Goal: Task Accomplishment & Management: Manage account settings

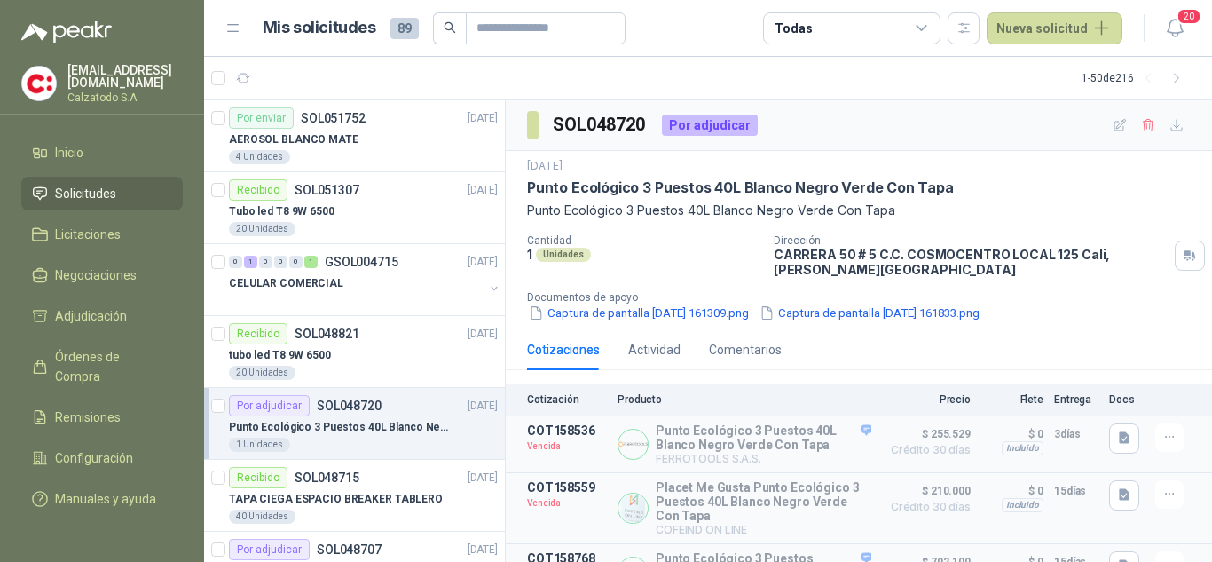
scroll to position [162, 0]
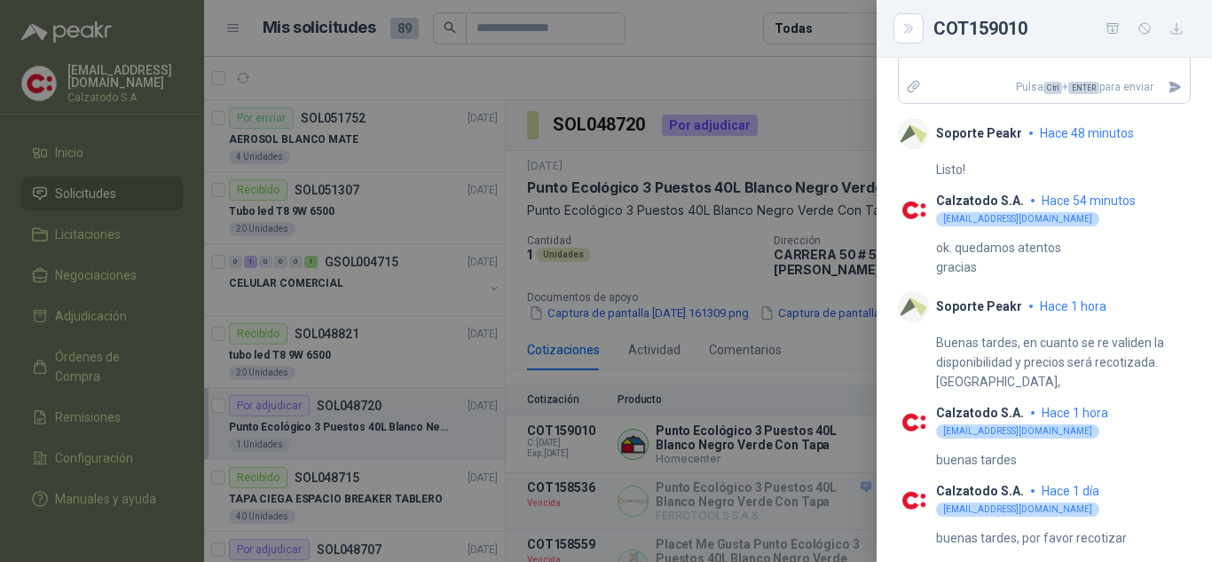
scroll to position [689, 0]
click at [705, 246] on div at bounding box center [606, 281] width 1212 height 562
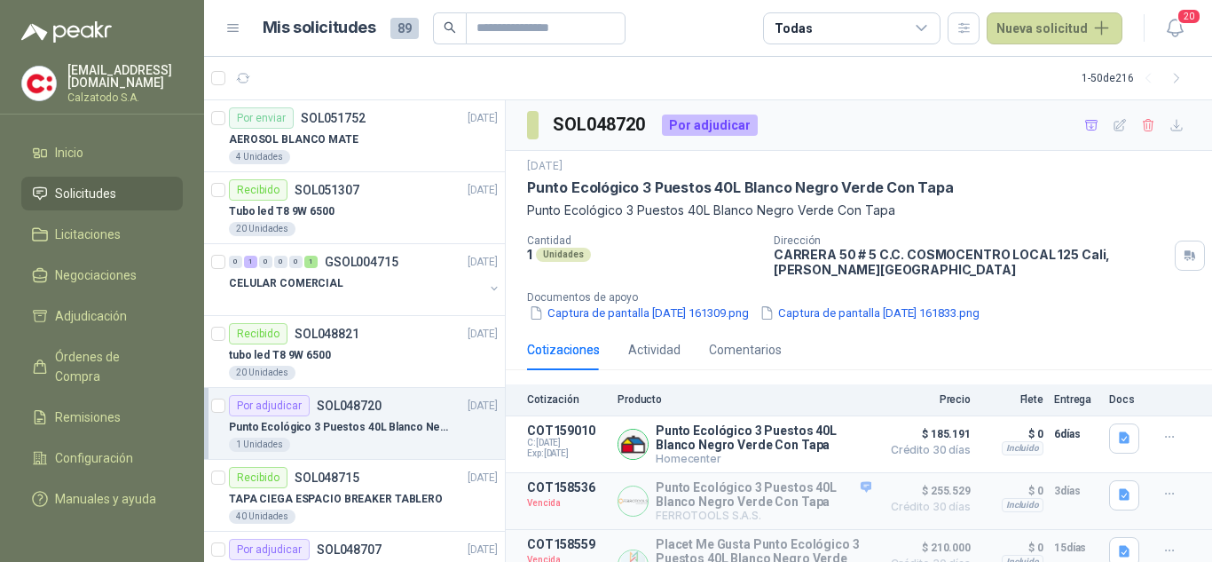
scroll to position [162, 0]
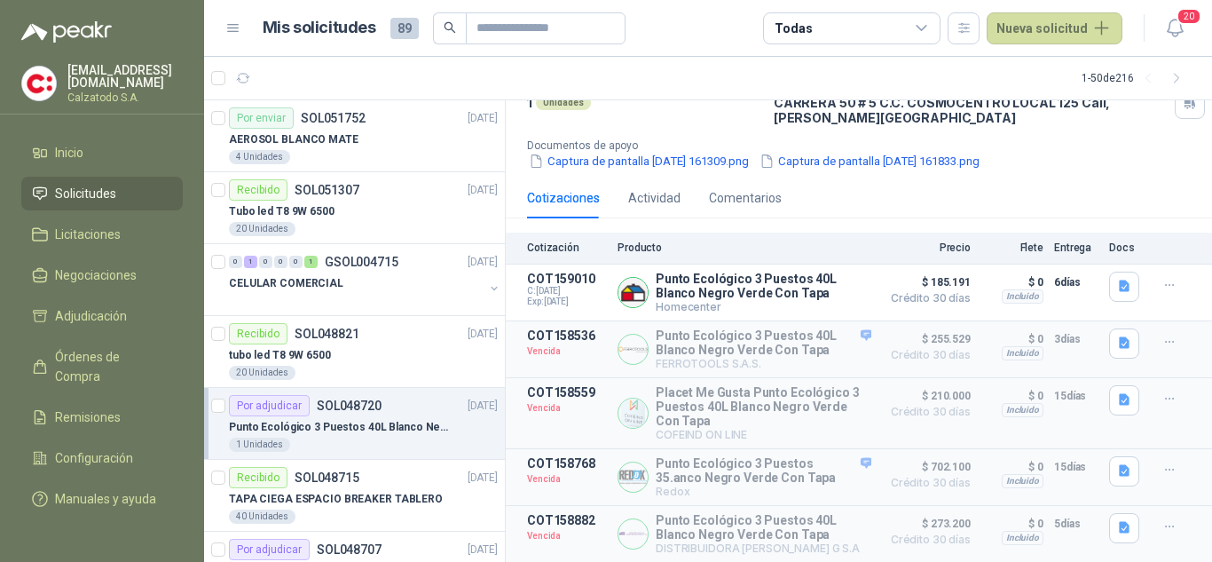
click at [362, 425] on p "Punto Ecológico 3 Puestos 40L Blanco Negro Verde Con Tapa" at bounding box center [339, 427] width 221 height 17
click at [366, 412] on p "SOL048720" at bounding box center [349, 405] width 65 height 12
click at [815, 280] on button "Detalles" at bounding box center [829, 292] width 83 height 24
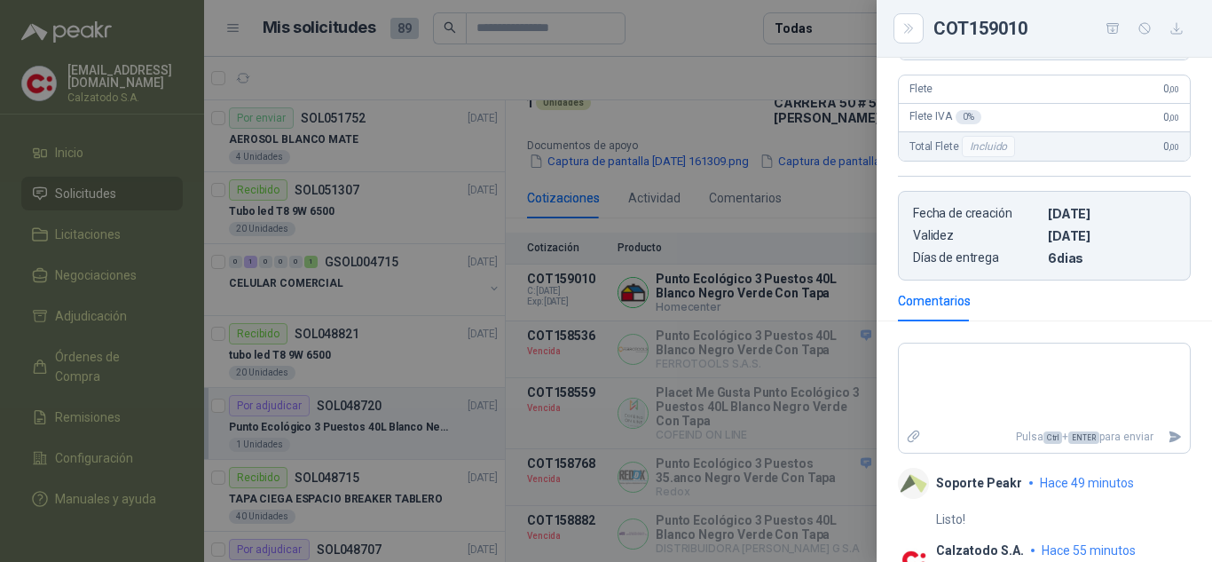
scroll to position [334, 0]
click at [991, 359] on textarea at bounding box center [1044, 387] width 291 height 75
type textarea "*"
type textarea "**"
type textarea "***"
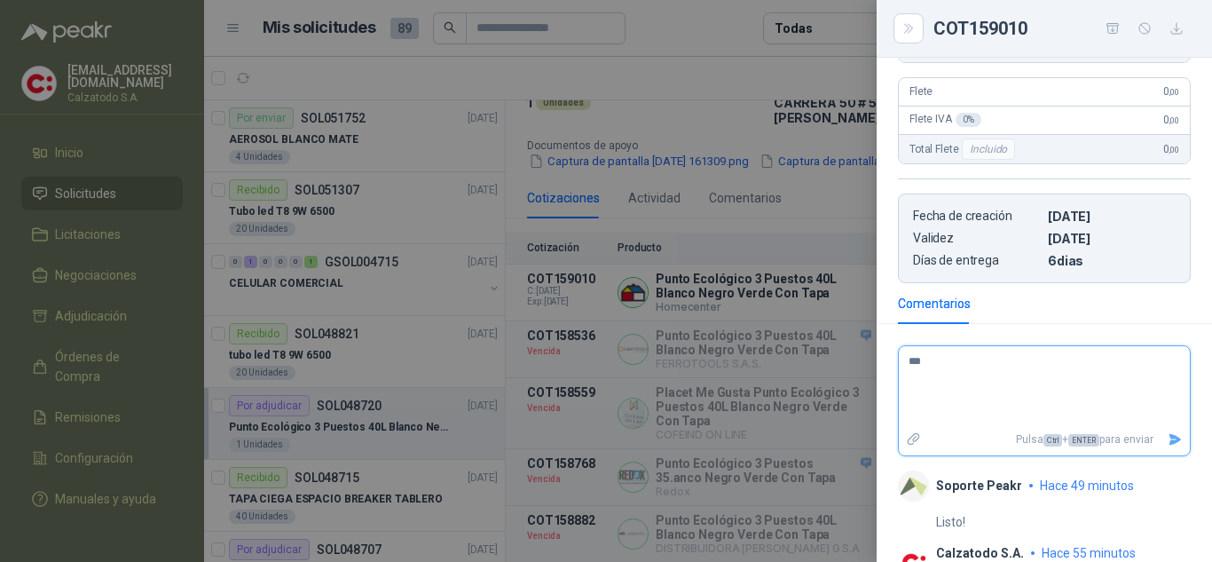
type textarea "****"
type textarea "*****"
type textarea "******"
type textarea "*******"
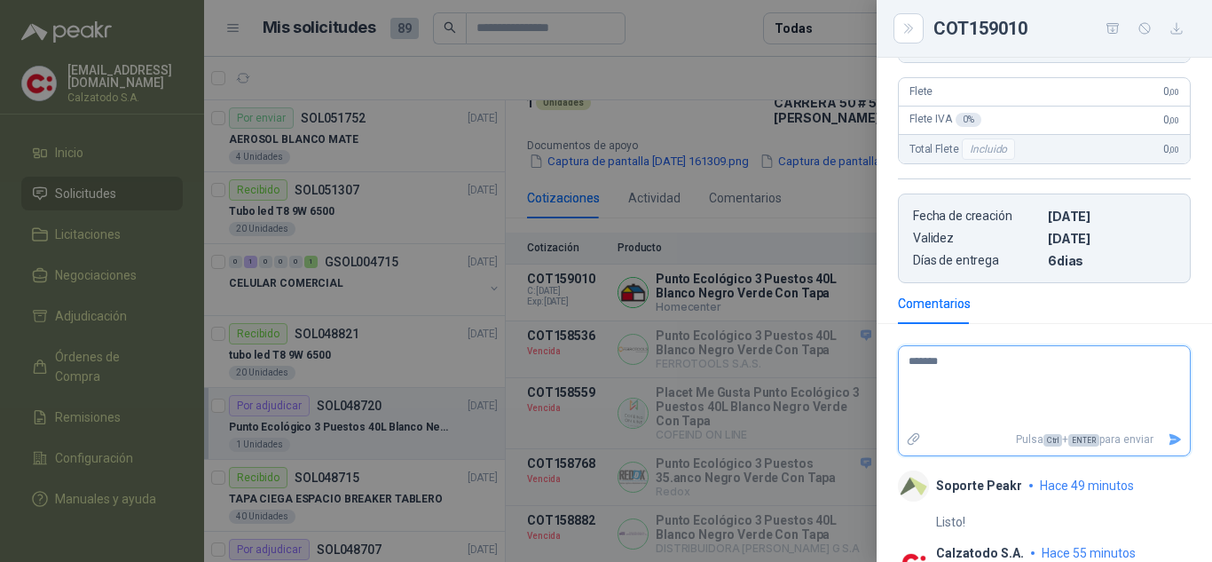
click at [1170, 443] on icon "Enviar" at bounding box center [1176, 440] width 12 height 12
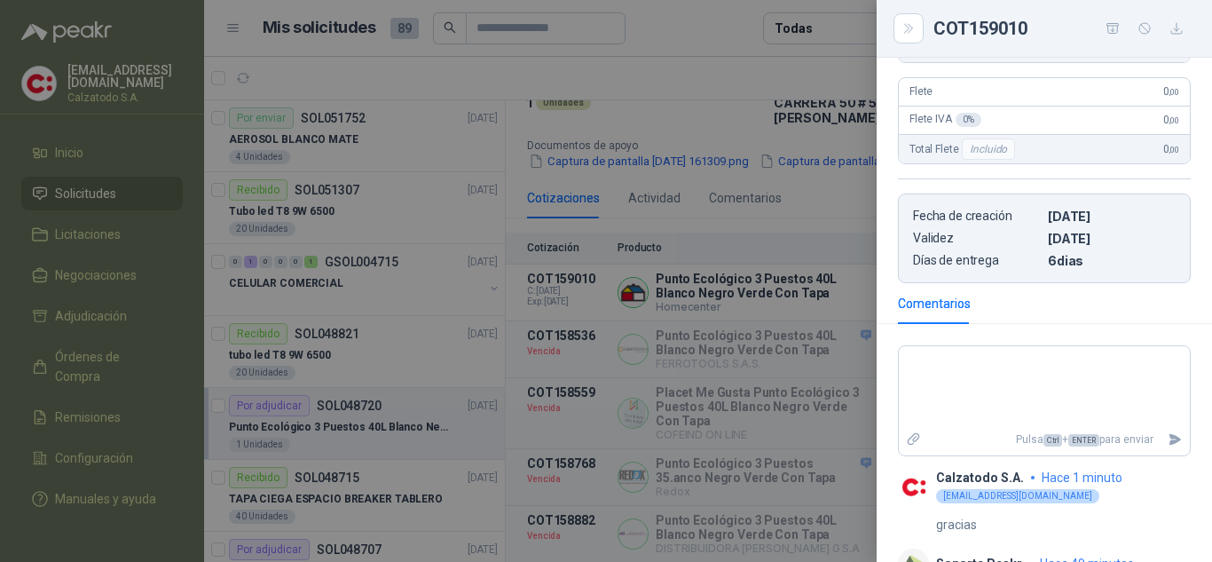
click at [831, 215] on div at bounding box center [606, 281] width 1212 height 562
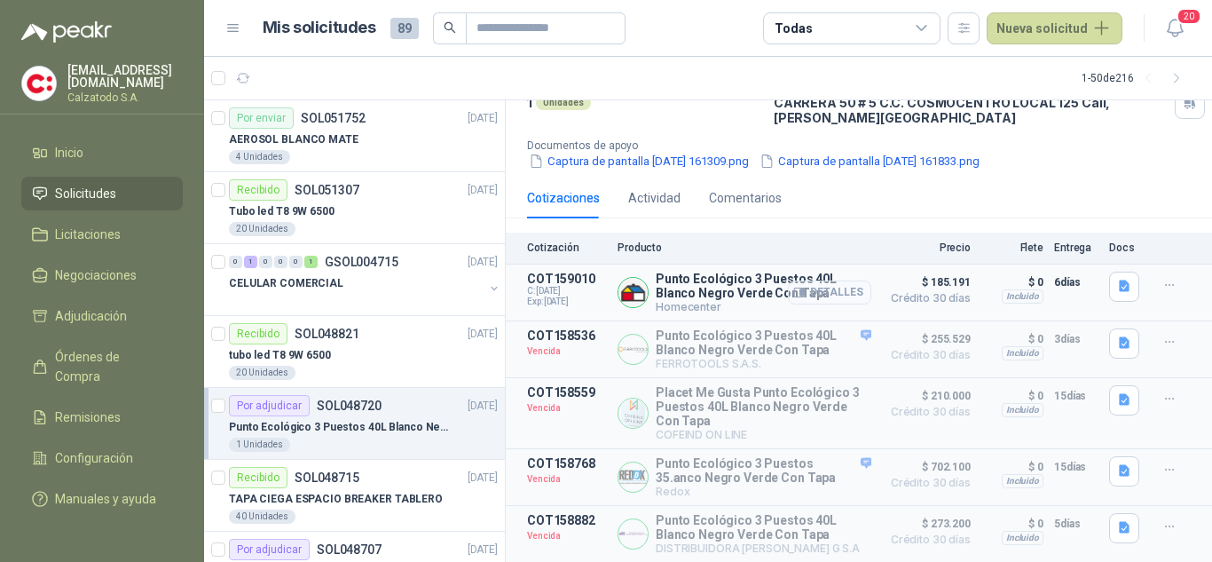
click at [819, 280] on button "Detalles" at bounding box center [829, 292] width 83 height 24
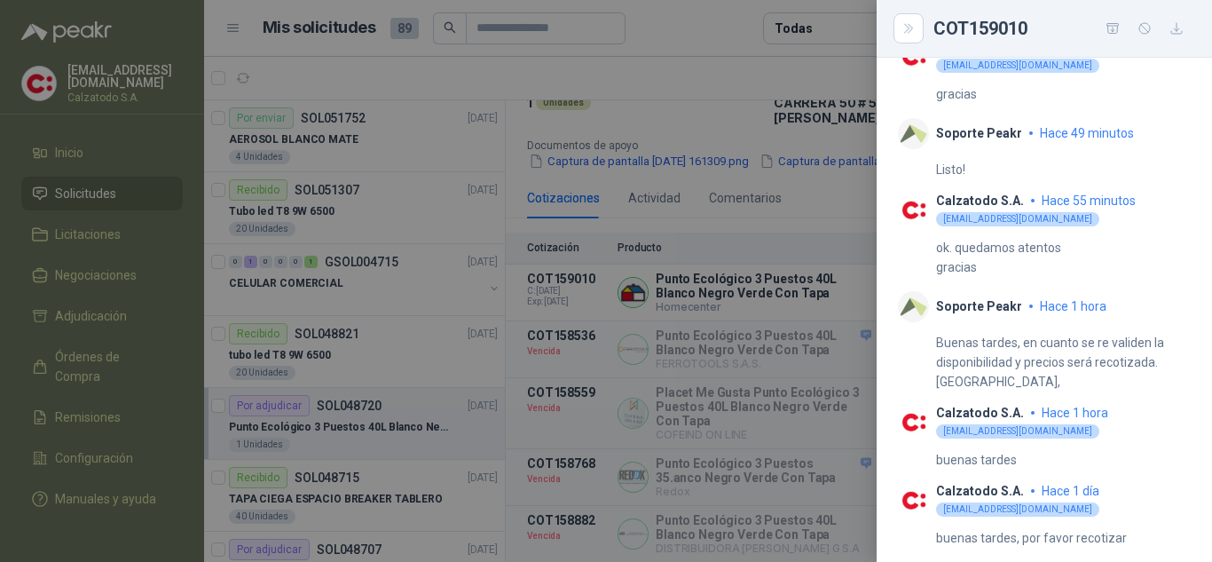
scroll to position [324, 0]
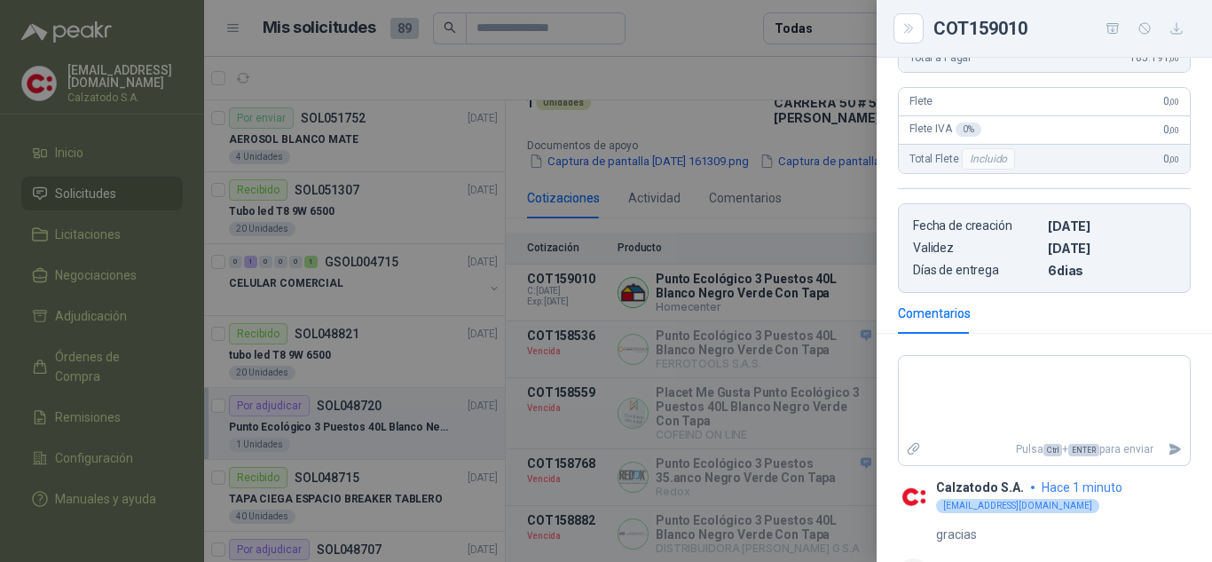
click at [716, 283] on div at bounding box center [606, 281] width 1212 height 562
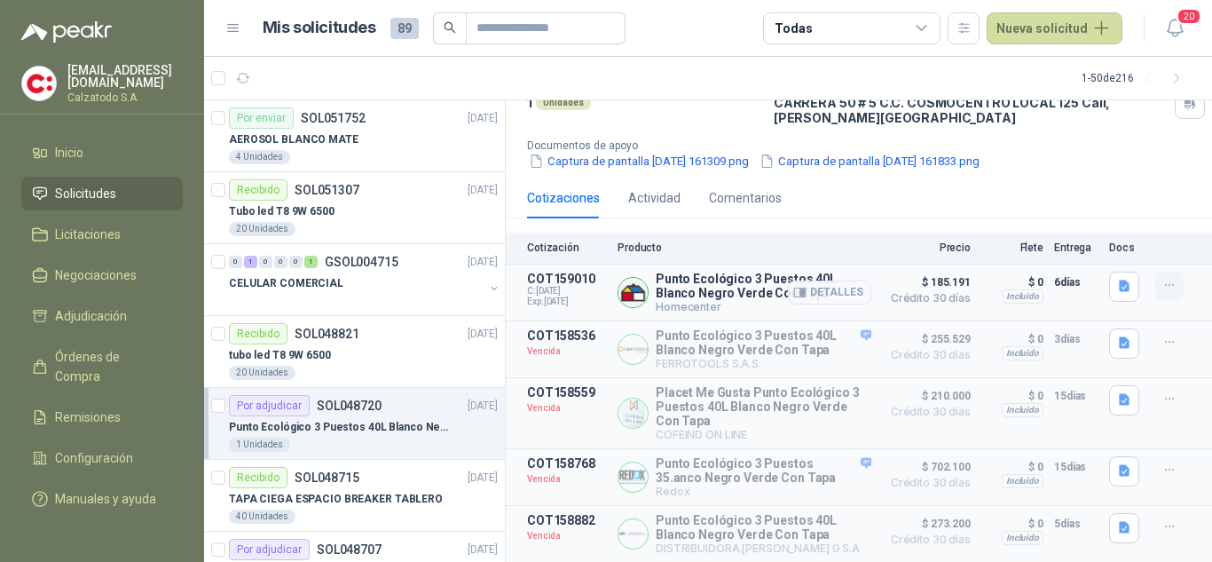
click at [1163, 278] on icon "button" at bounding box center [1170, 285] width 15 height 15
click at [1102, 201] on button "Añadir" at bounding box center [1134, 205] width 142 height 28
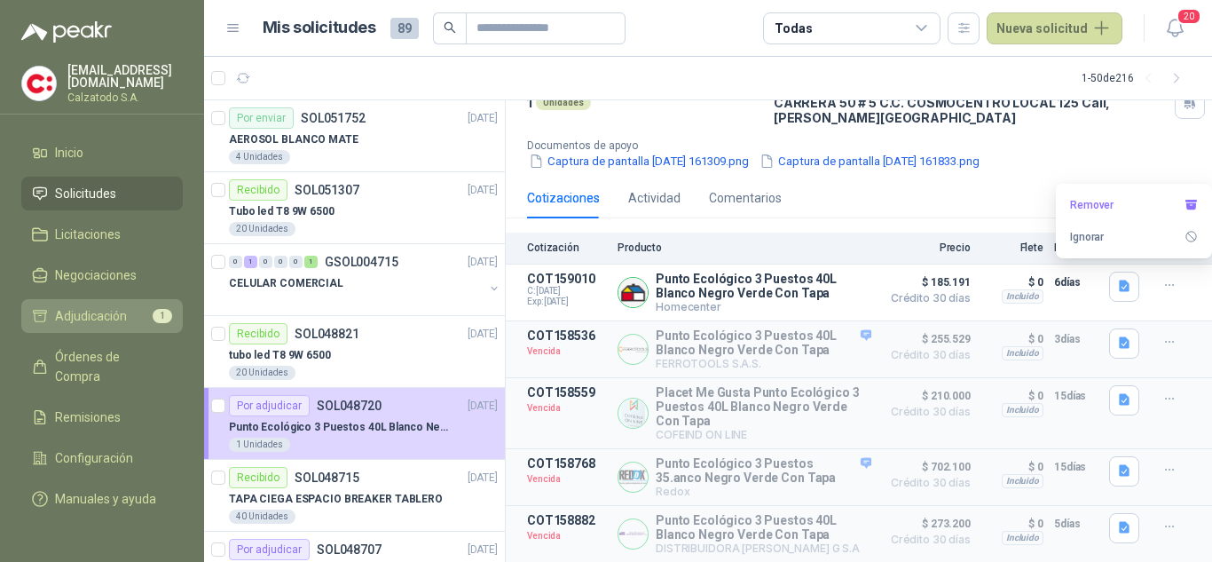
click at [83, 308] on span "Adjudicación" at bounding box center [91, 316] width 72 height 20
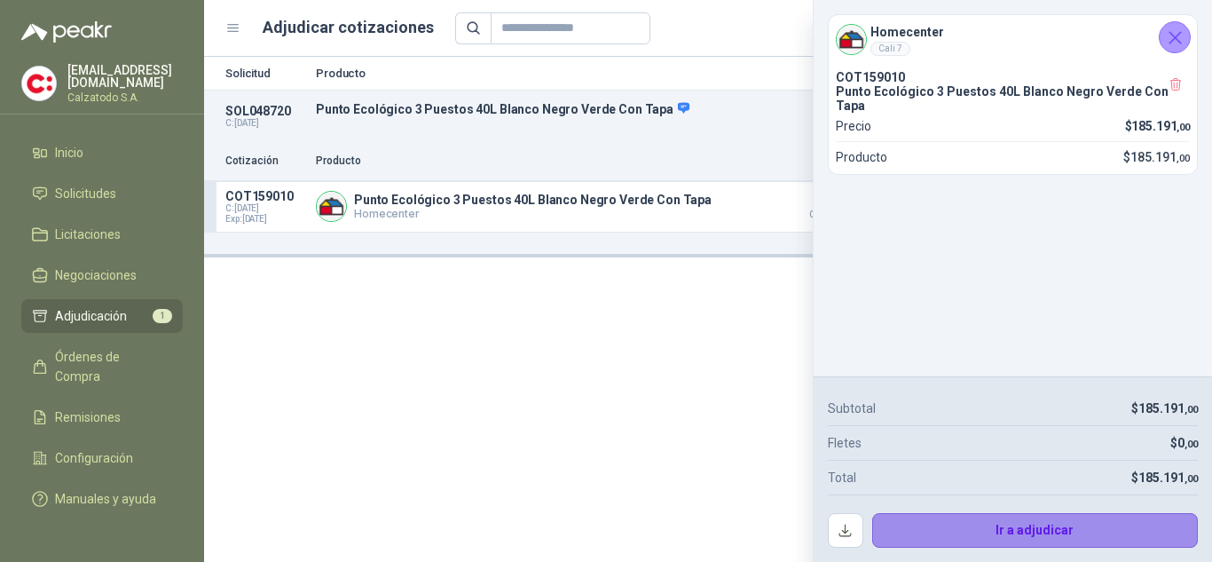
click at [1056, 524] on button "Ir a adjudicar" at bounding box center [1035, 531] width 327 height 36
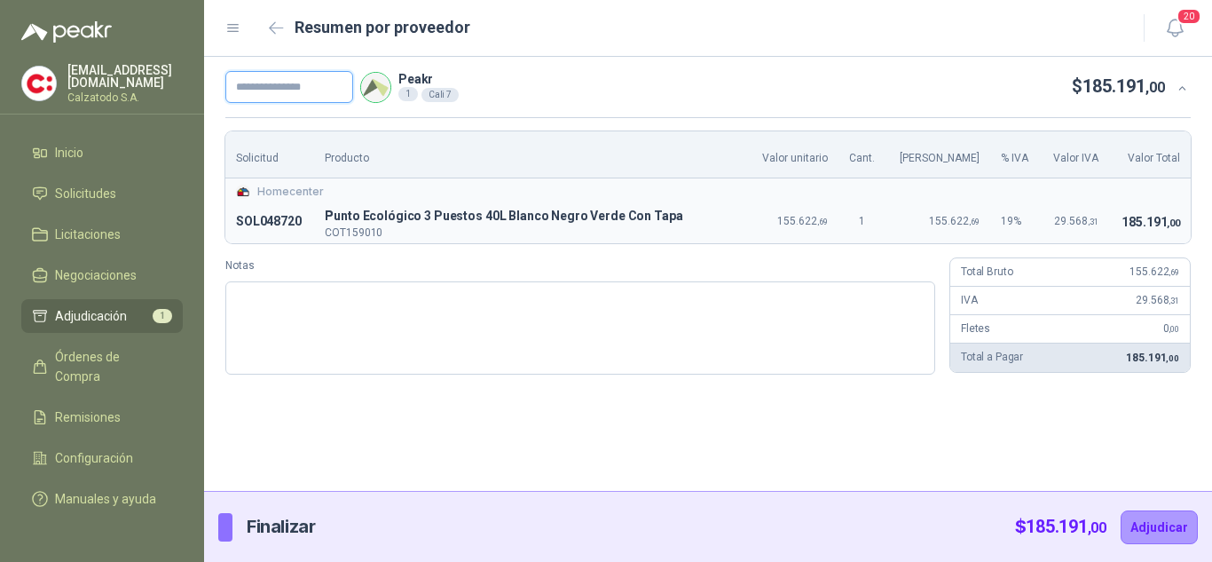
click at [299, 79] on input "text" at bounding box center [289, 87] width 128 height 32
type input "*********"
click at [1174, 526] on button "Adjudicar" at bounding box center [1159, 527] width 77 height 34
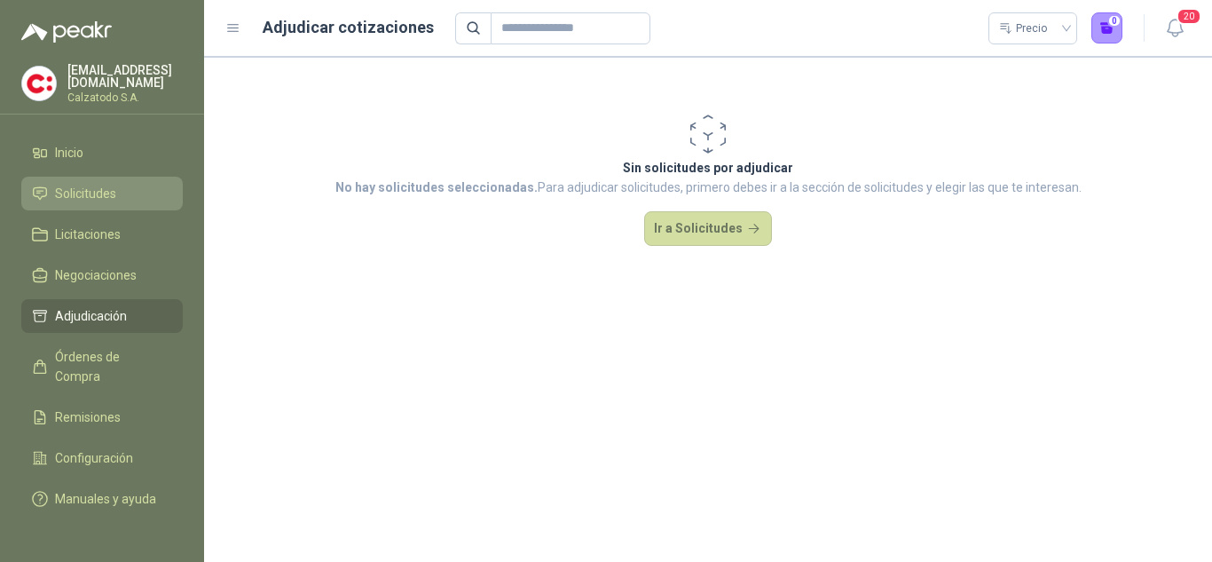
click at [81, 184] on span "Solicitudes" at bounding box center [85, 194] width 61 height 20
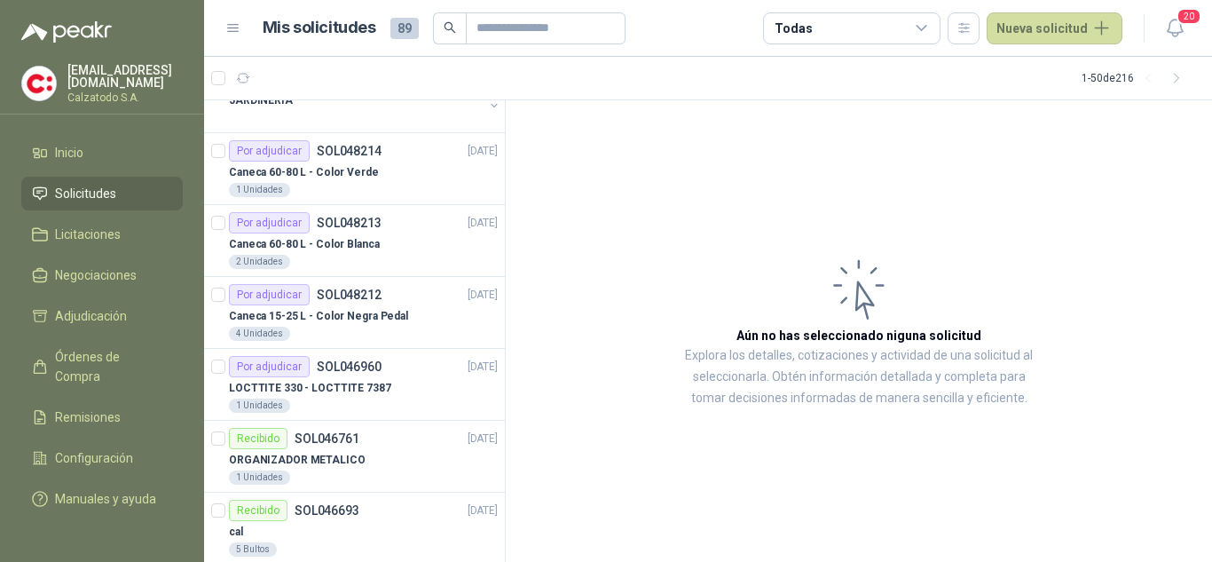
scroll to position [621, 0]
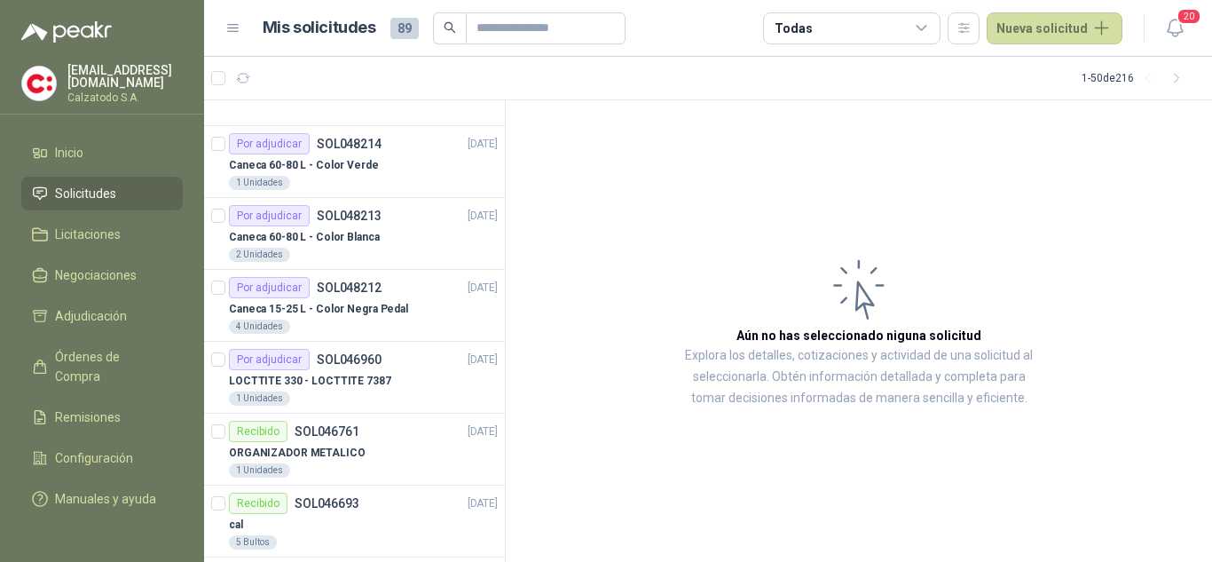
click at [79, 186] on span "Solicitudes" at bounding box center [85, 194] width 61 height 20
click at [81, 189] on span "Solicitudes" at bounding box center [85, 194] width 61 height 20
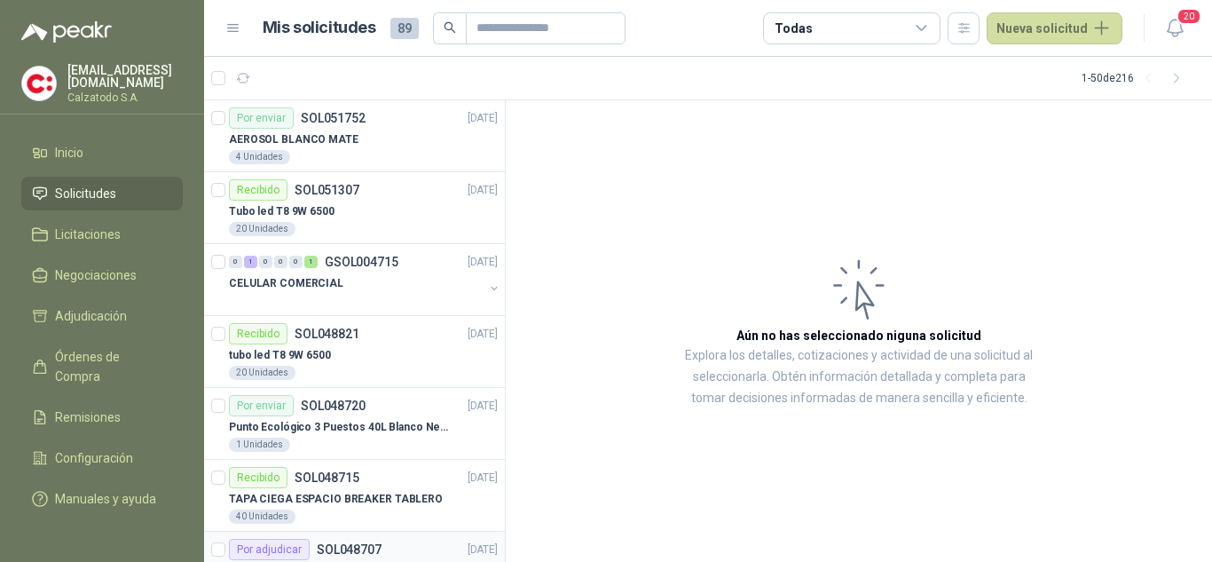
scroll to position [178, 0]
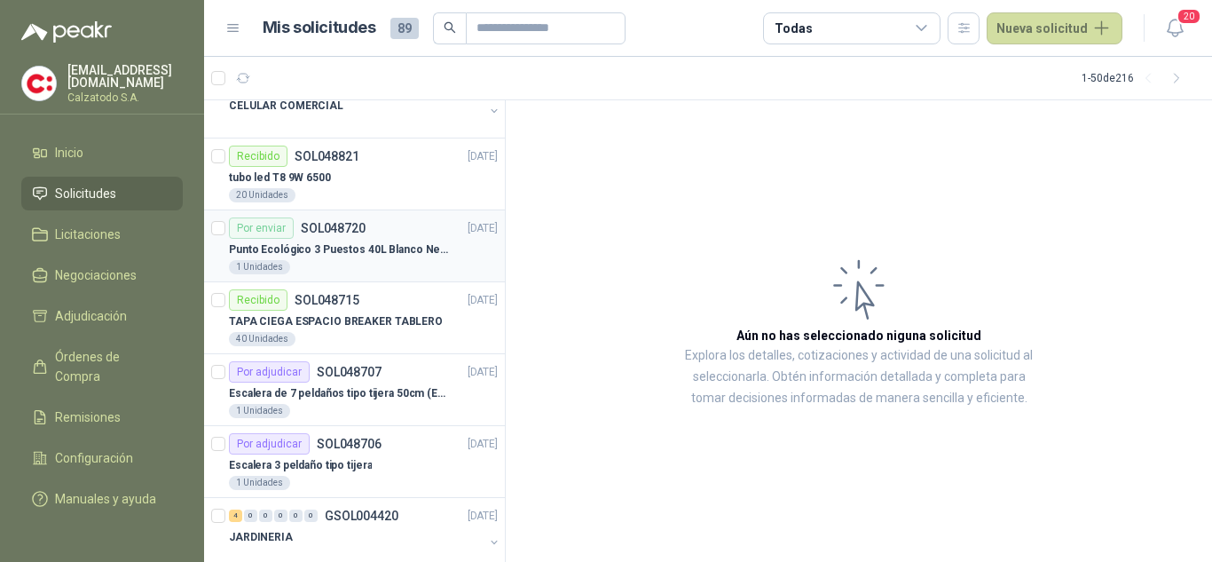
click at [351, 243] on p "Punto Ecológico 3 Puestos 40L Blanco Negro Verde Con Tapa" at bounding box center [339, 249] width 221 height 17
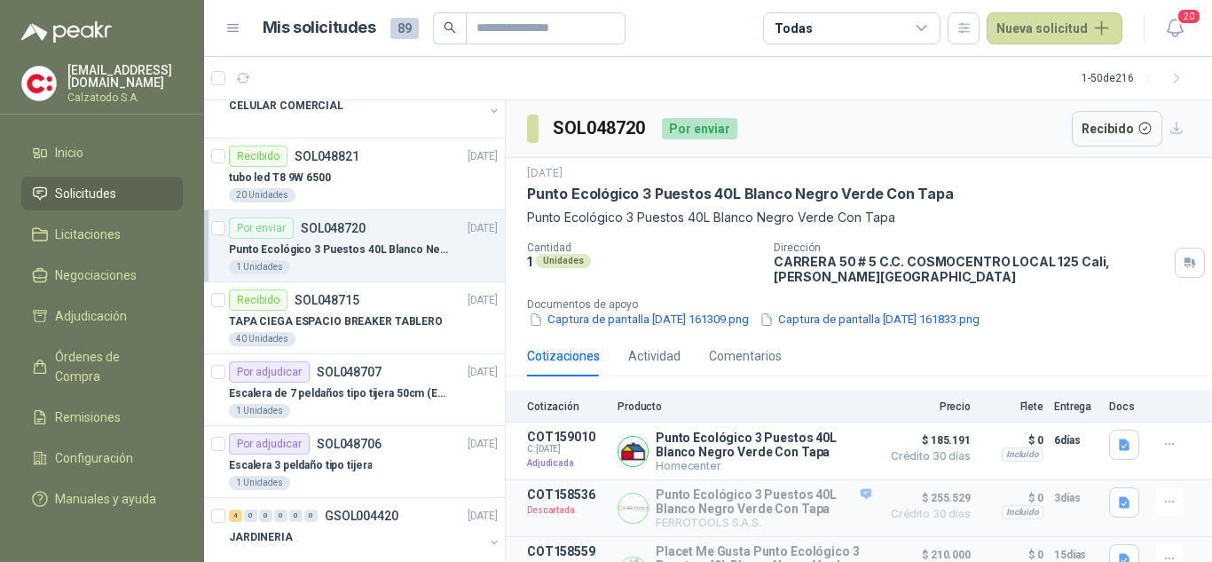
click at [75, 178] on link "Solicitudes" at bounding box center [102, 194] width 162 height 34
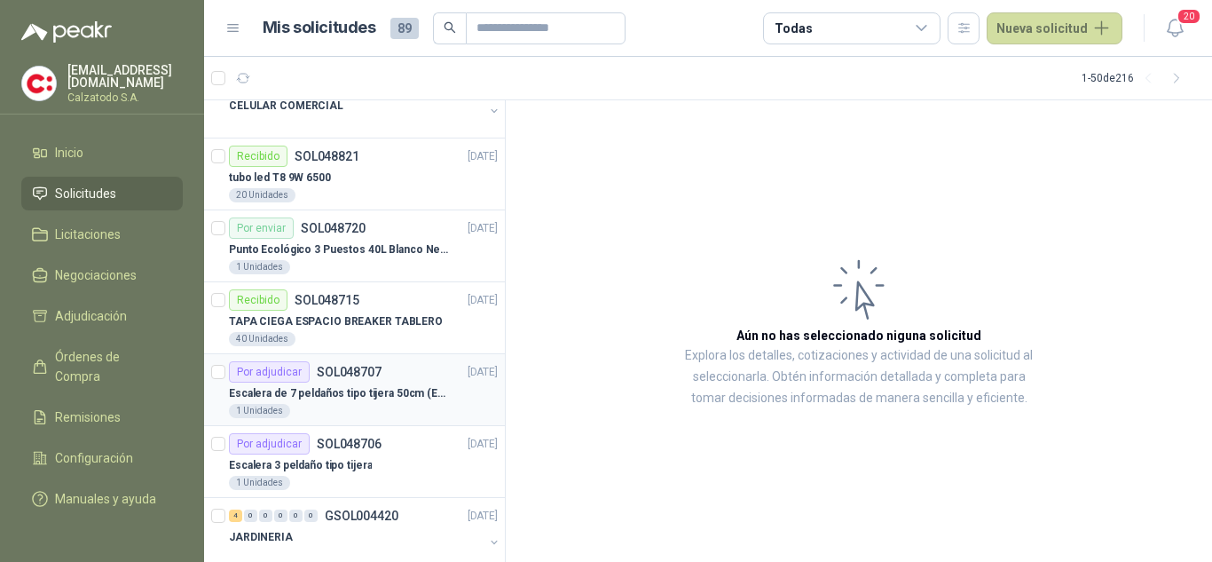
click at [350, 373] on p "SOL048707" at bounding box center [349, 372] width 65 height 12
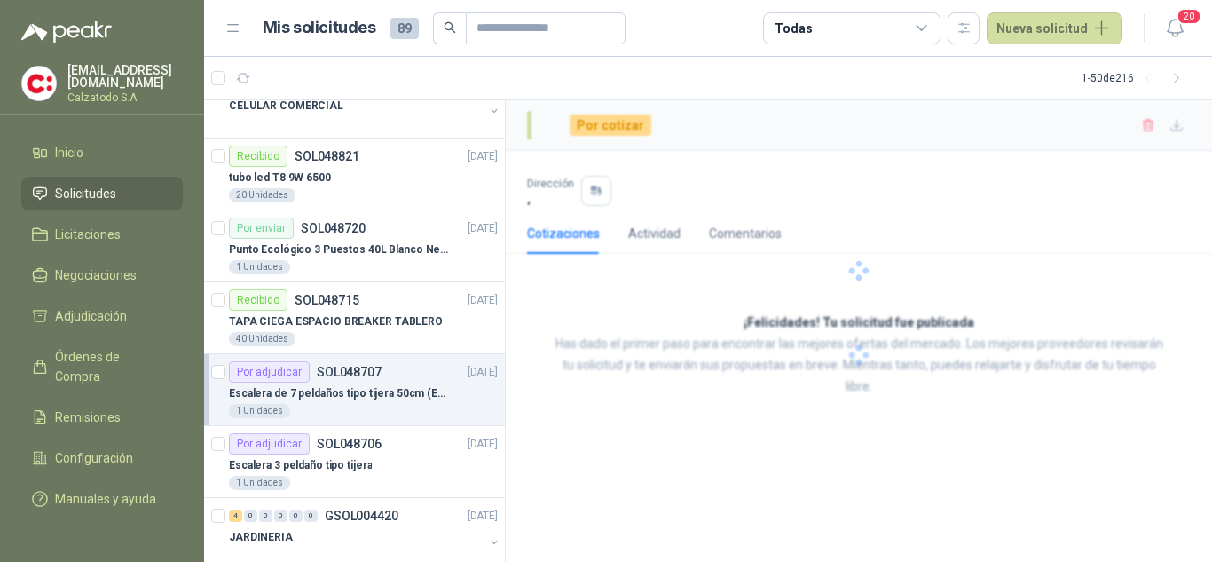
click at [344, 377] on p "SOL048707" at bounding box center [349, 372] width 65 height 12
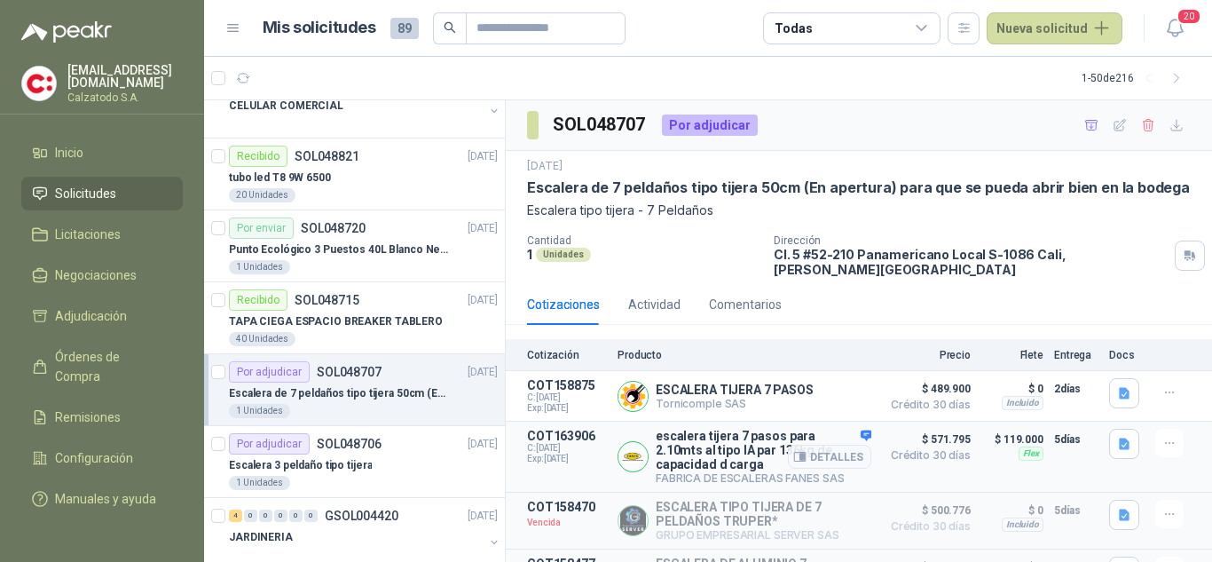
scroll to position [178, 0]
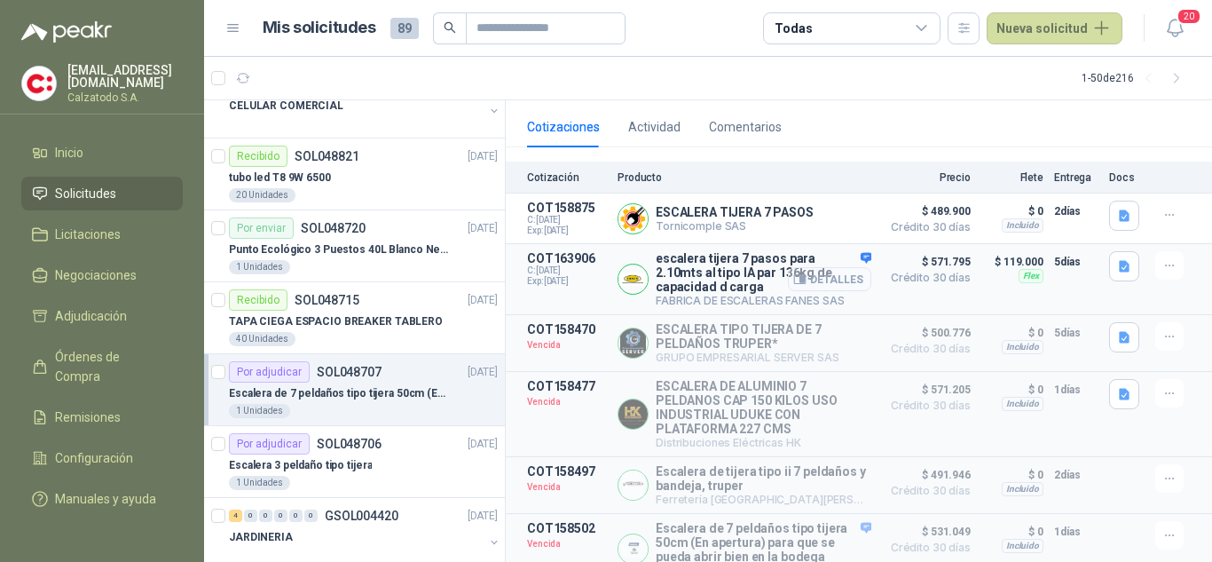
click at [819, 267] on button "Detalles" at bounding box center [829, 279] width 83 height 24
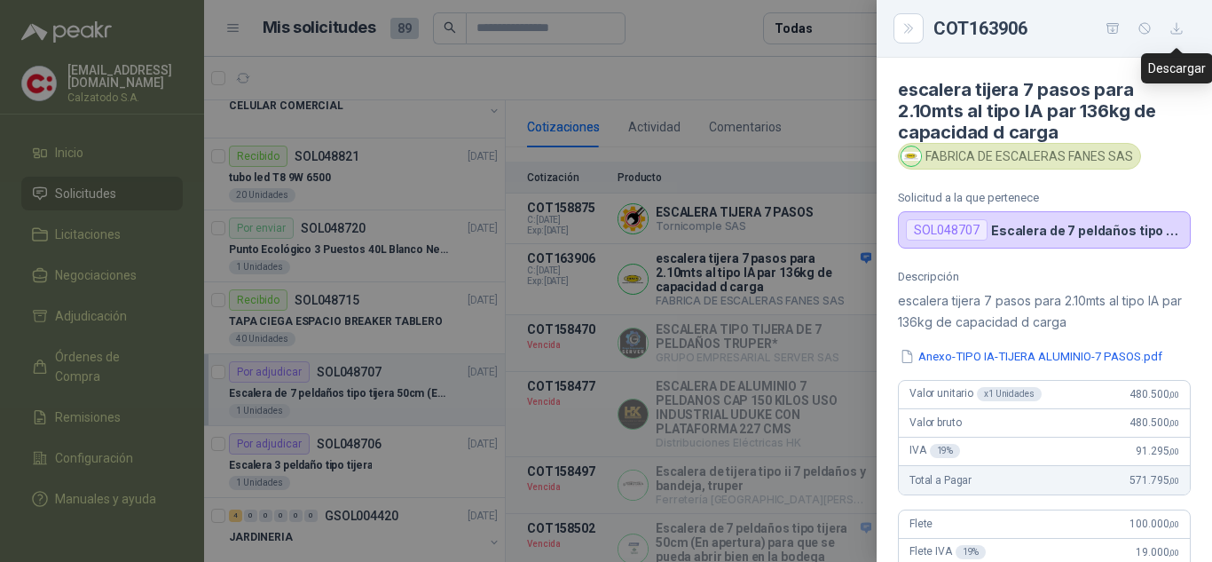
click at [1177, 28] on icon "button" at bounding box center [1177, 28] width 11 height 11
